Goal: Task Accomplishment & Management: Manage account settings

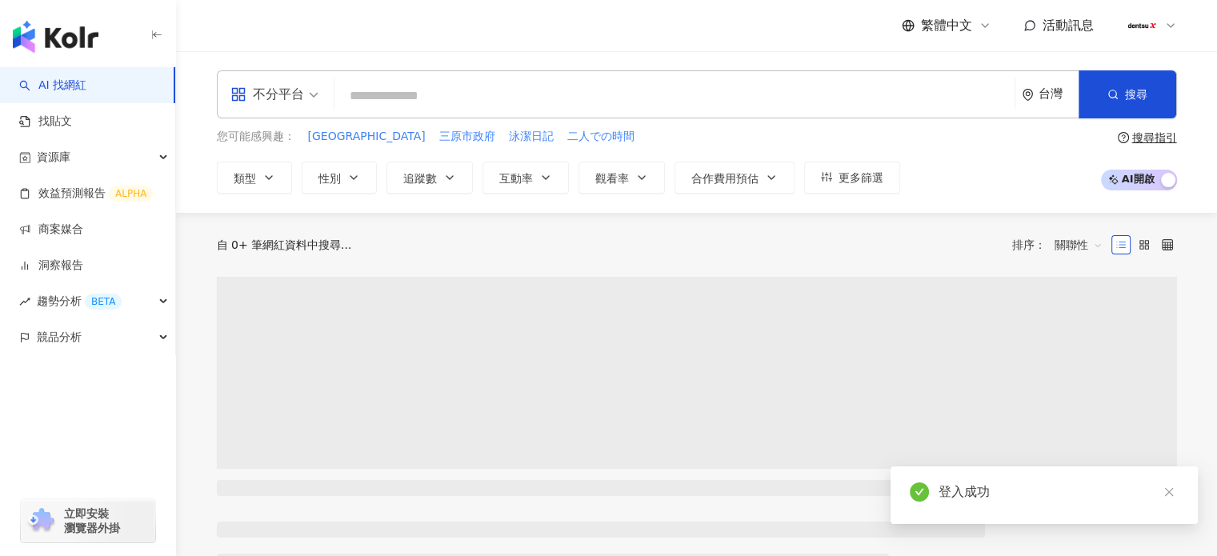
click at [1166, 23] on icon at bounding box center [1170, 25] width 13 height 13
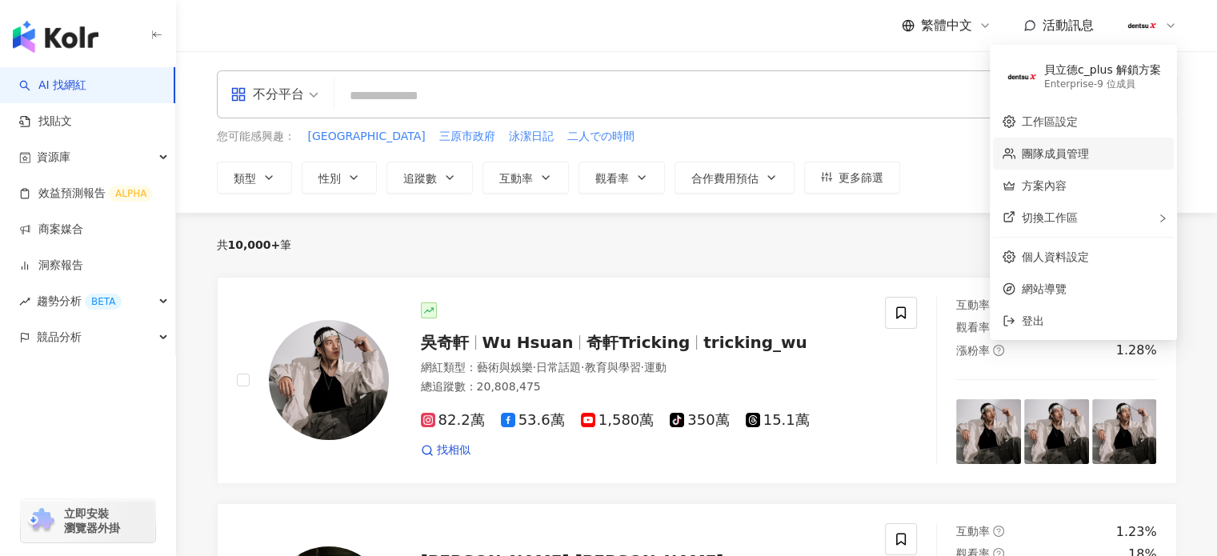
click at [1049, 153] on link "團隊成員管理" at bounding box center [1055, 153] width 67 height 13
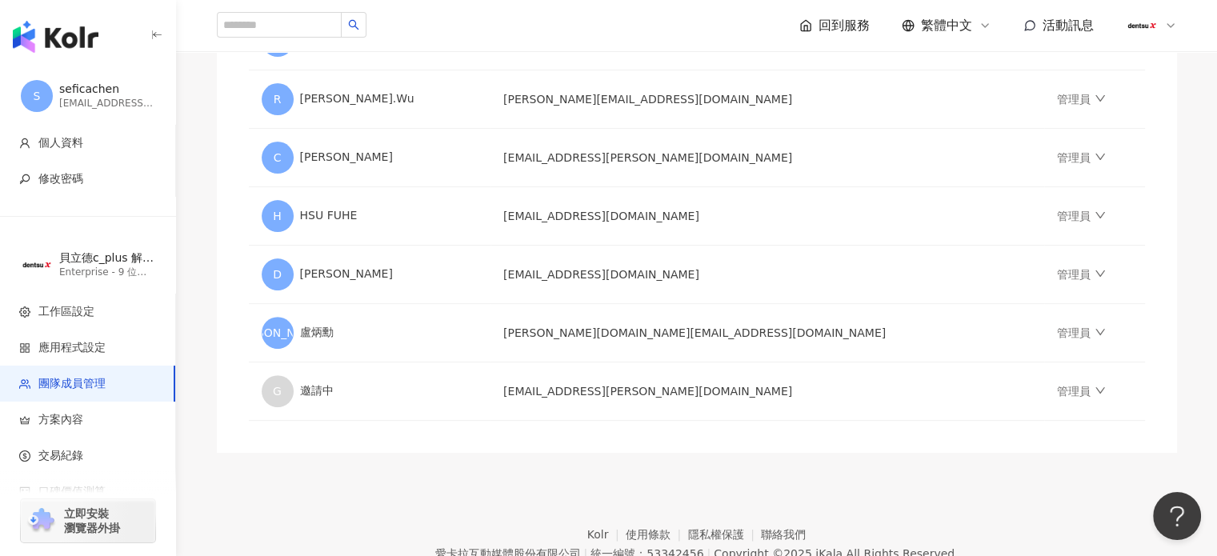
scroll to position [480, 0]
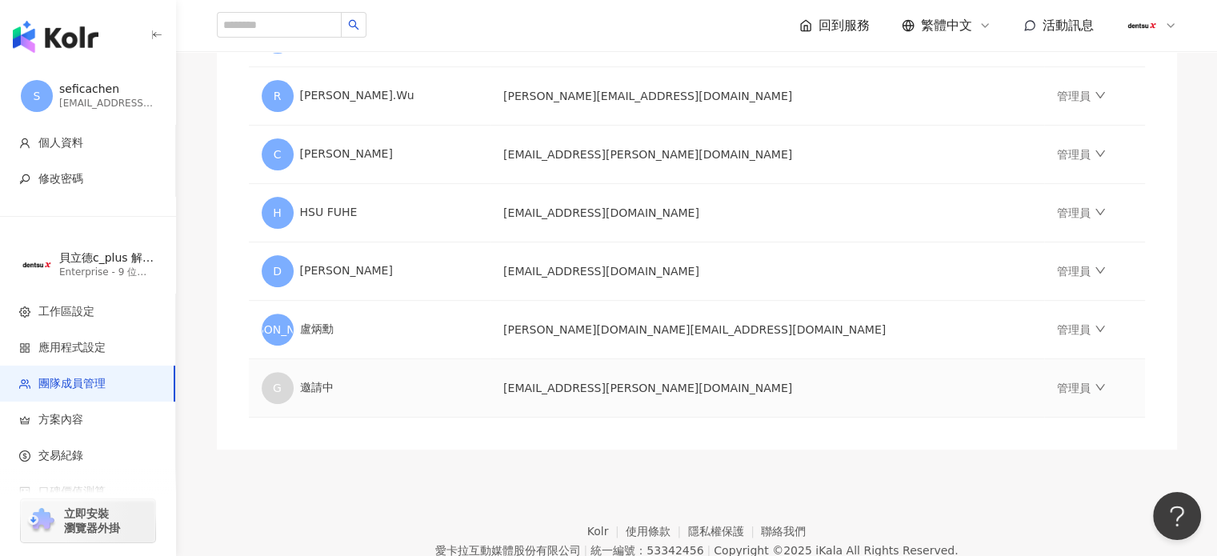
click at [640, 390] on td "[EMAIL_ADDRESS][PERSON_NAME][DOMAIN_NAME]" at bounding box center [768, 388] width 554 height 58
drag, startPoint x: 718, startPoint y: 387, endPoint x: 569, endPoint y: 387, distance: 148.9
click at [569, 387] on tr "G 邀請中 [EMAIL_ADDRESS][PERSON_NAME][DOMAIN_NAME] 管理員" at bounding box center [697, 388] width 896 height 58
copy tr "邀請中 [EMAIL_ADDRESS][PERSON_NAME][DOMAIN_NAME]"
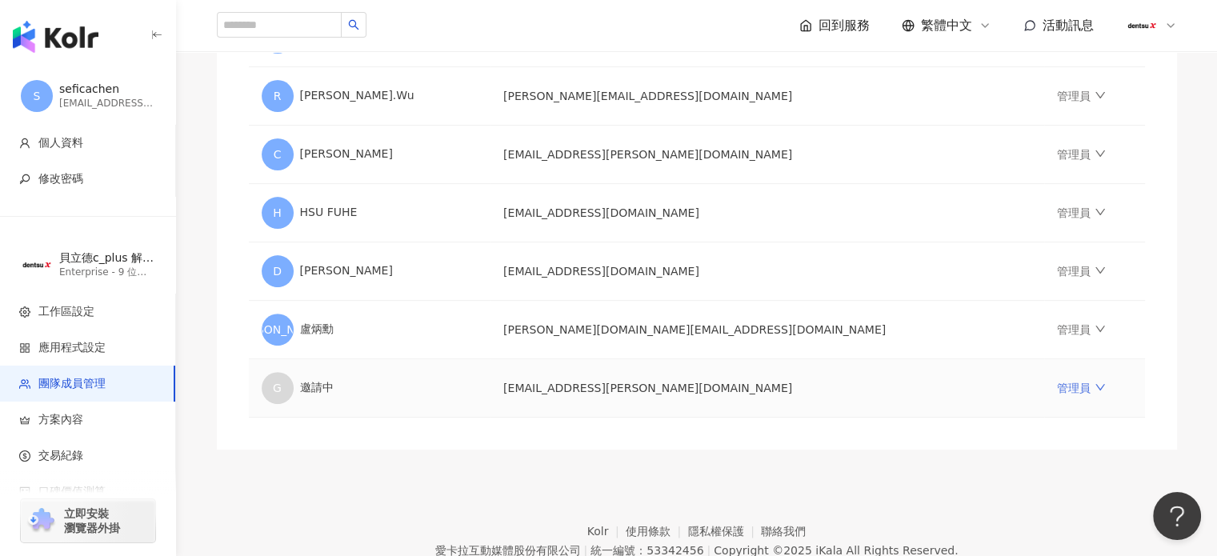
click at [1057, 387] on link "管理員" at bounding box center [1081, 388] width 48 height 13
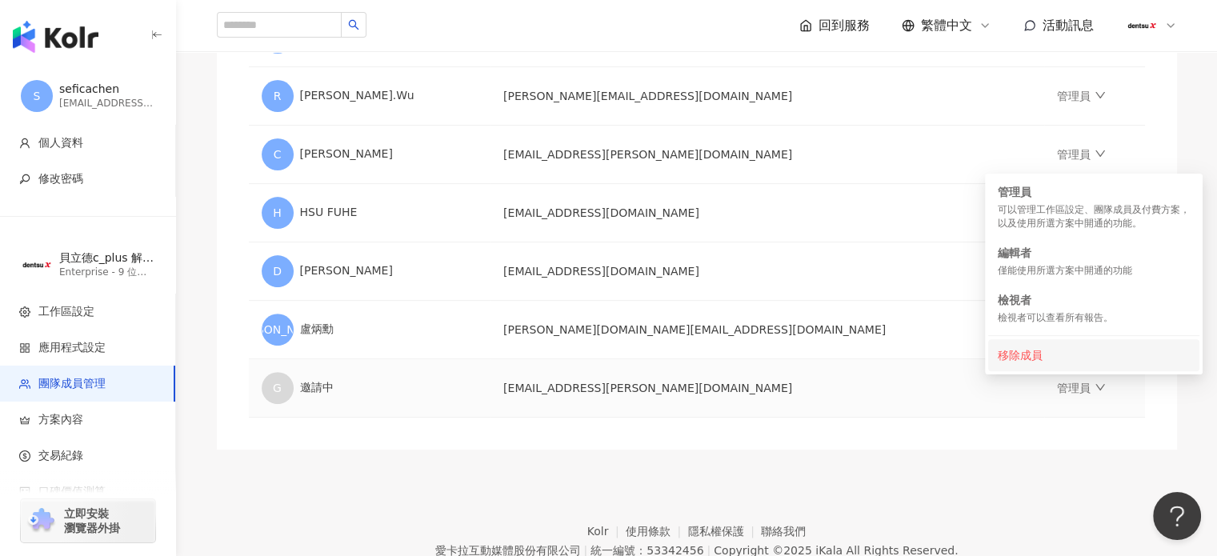
click at [1004, 363] on div "移除成員" at bounding box center [1094, 356] width 192 height 18
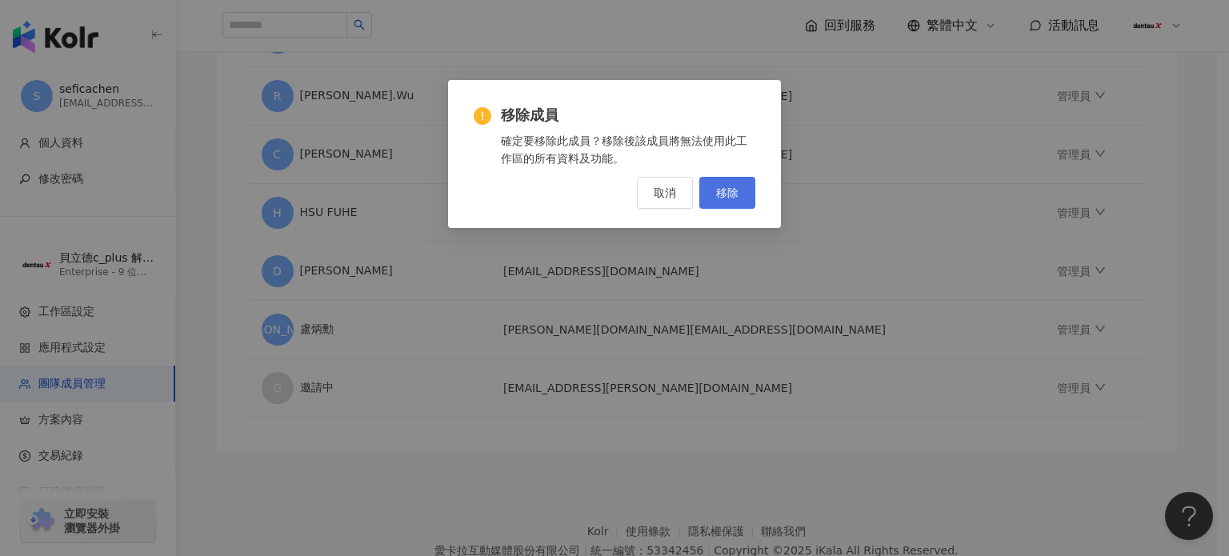
click at [729, 195] on span "移除" at bounding box center [727, 192] width 22 height 13
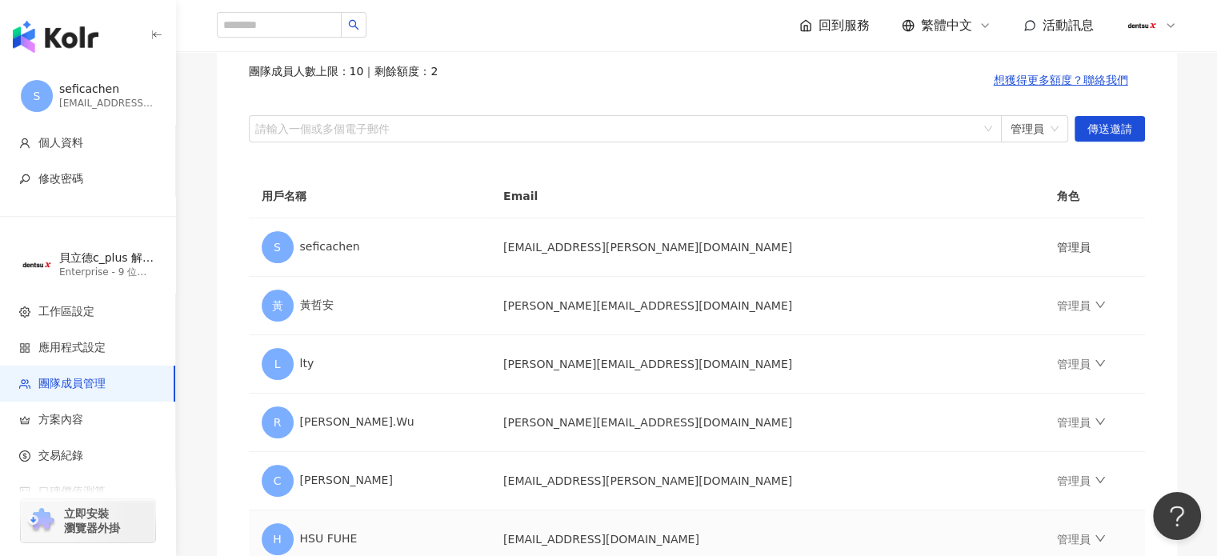
scroll to position [0, 0]
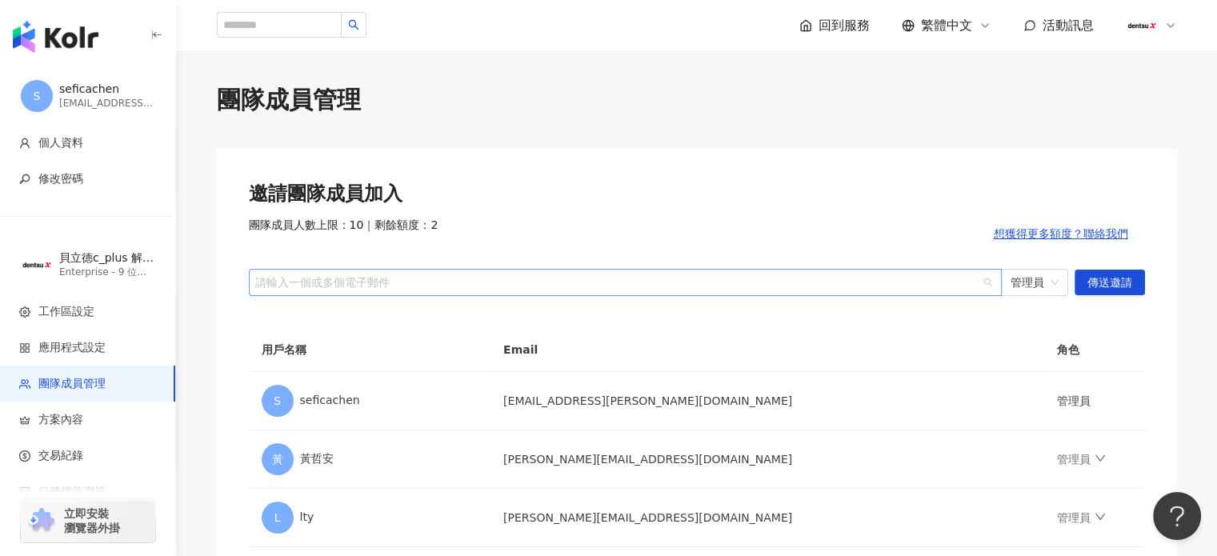
click at [410, 273] on div "請輸入一個或多個電子郵件" at bounding box center [625, 282] width 753 height 27
paste input "**********"
click at [266, 283] on input "**********" at bounding box center [328, 282] width 148 height 12
type input "**********"
click at [1125, 283] on span "傳送邀請" at bounding box center [1110, 284] width 45 height 26
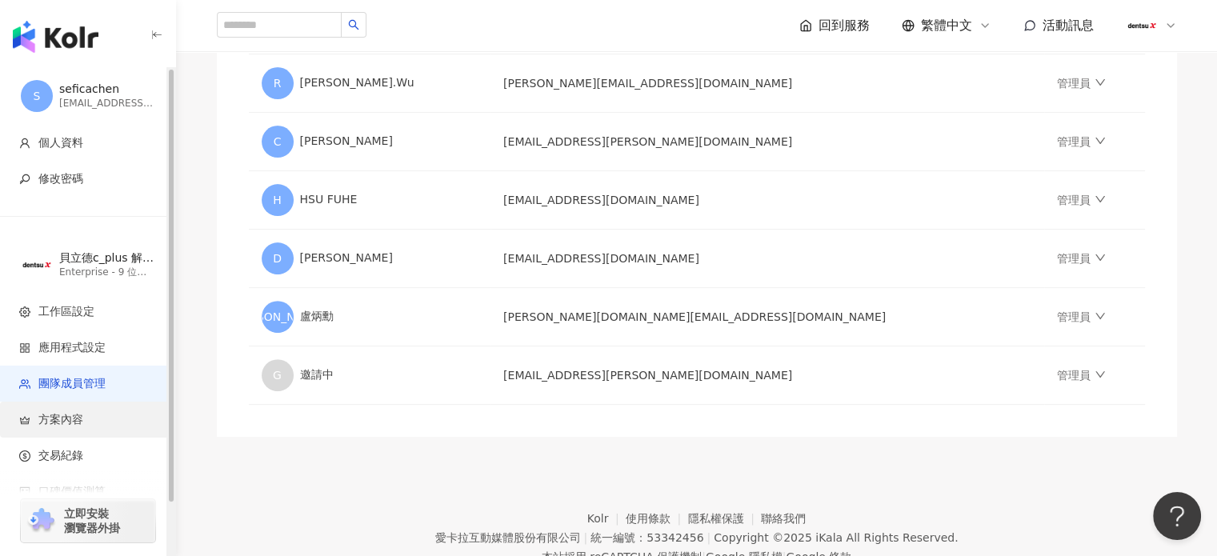
scroll to position [469, 0]
